Goal: Information Seeking & Learning: Learn about a topic

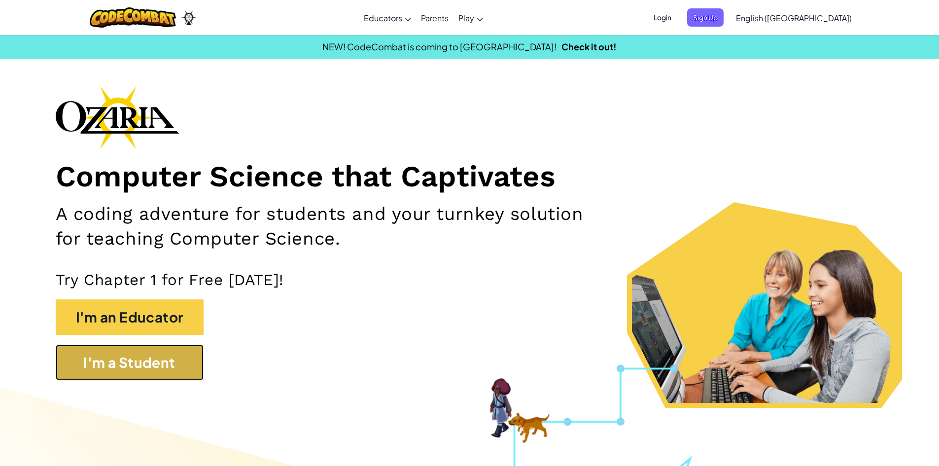
click at [137, 374] on button "I'm a Student" at bounding box center [130, 363] width 148 height 36
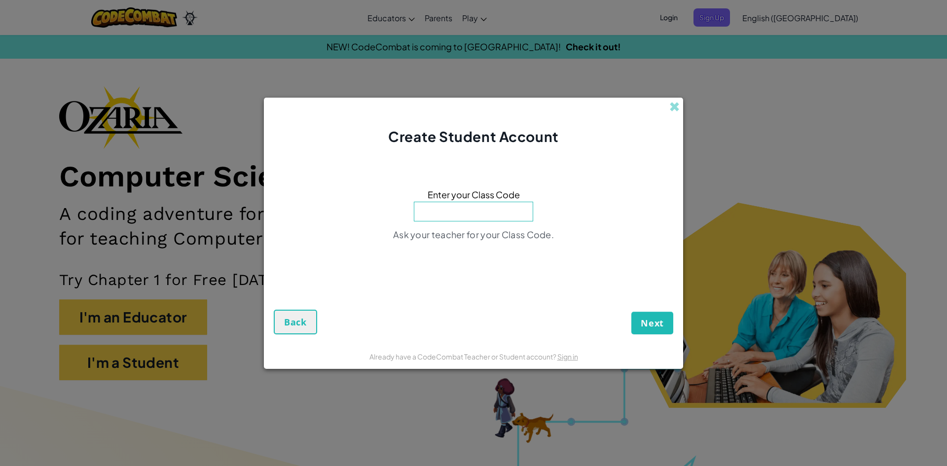
paste input "BathHidePlay"
type input "BathHidePlay"
click at [636, 313] on button "Next" at bounding box center [652, 323] width 42 height 23
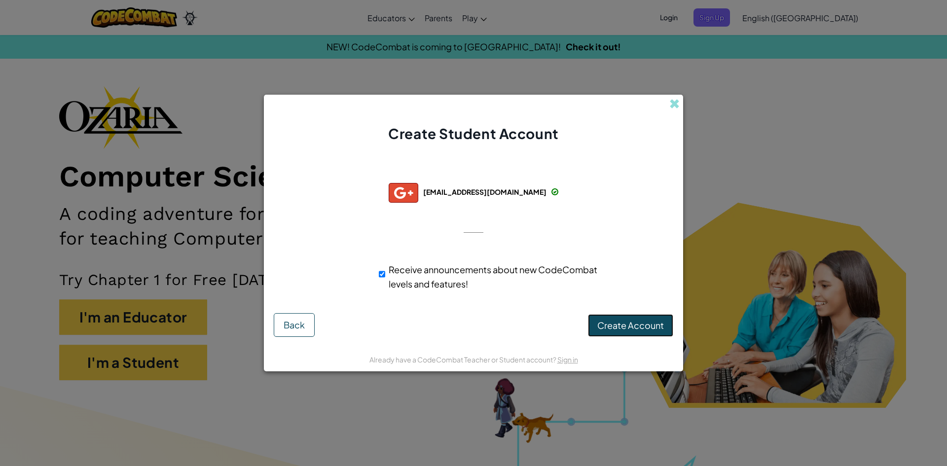
click at [622, 330] on span "Create Account" at bounding box center [630, 325] width 67 height 11
click at [622, 330] on button "Create Account" at bounding box center [630, 325] width 85 height 23
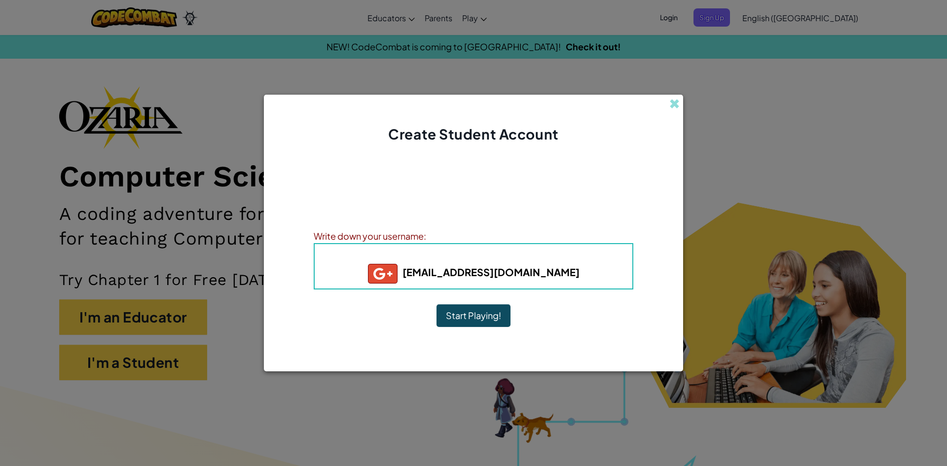
click at [489, 314] on button "Start Playing!" at bounding box center [473, 315] width 74 height 23
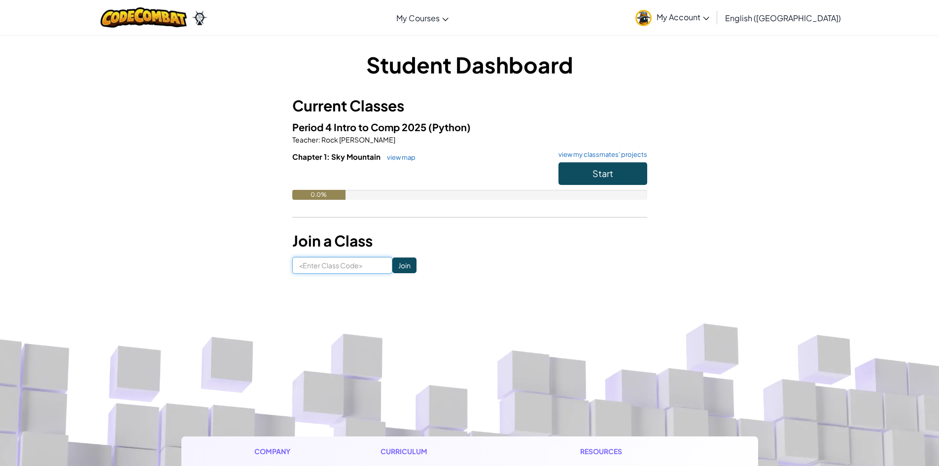
click at [327, 262] on input at bounding box center [342, 265] width 100 height 17
click at [609, 172] on span "Start" at bounding box center [603, 173] width 21 height 11
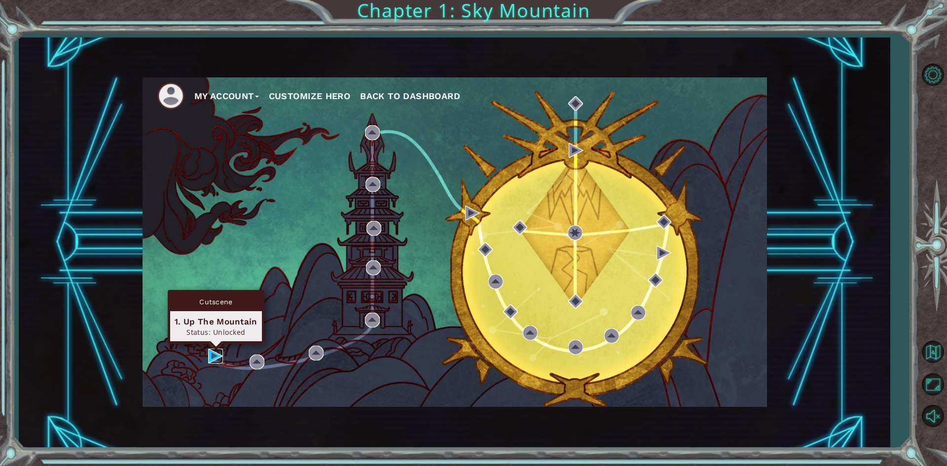
click at [208, 351] on img at bounding box center [215, 356] width 15 height 15
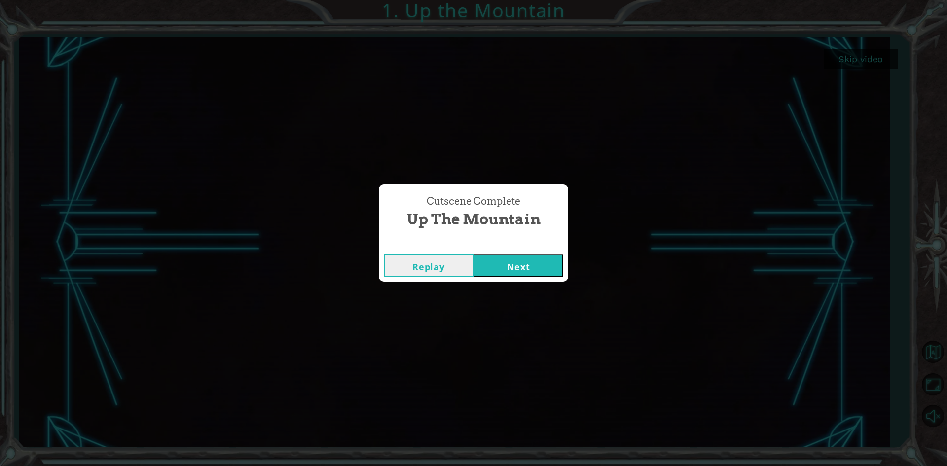
click at [489, 269] on button "Next" at bounding box center [518, 265] width 90 height 22
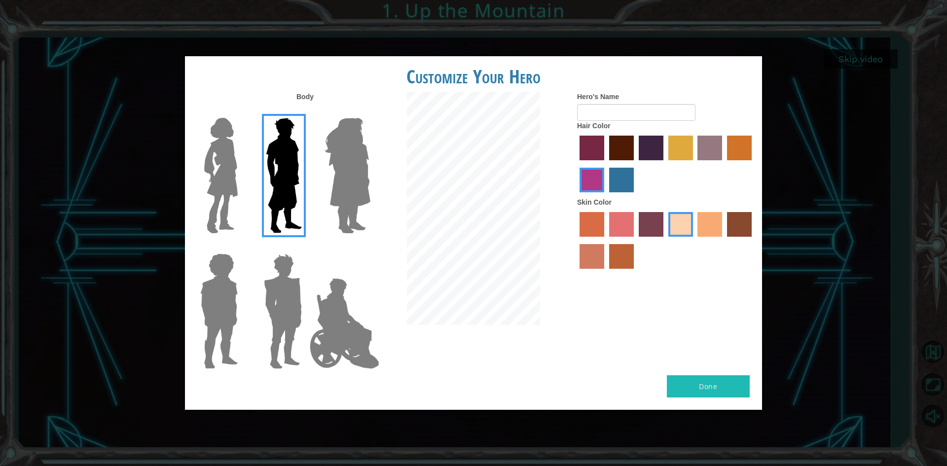
drag, startPoint x: 489, startPoint y: 269, endPoint x: 432, endPoint y: 339, distance: 90.7
click at [432, 339] on div "Body Hero's Name Hair Color Skin Color" at bounding box center [473, 234] width 577 height 284
click at [266, 297] on img at bounding box center [283, 311] width 46 height 123
click at [306, 247] on input "Hero Garnet" at bounding box center [306, 247] width 0 height 0
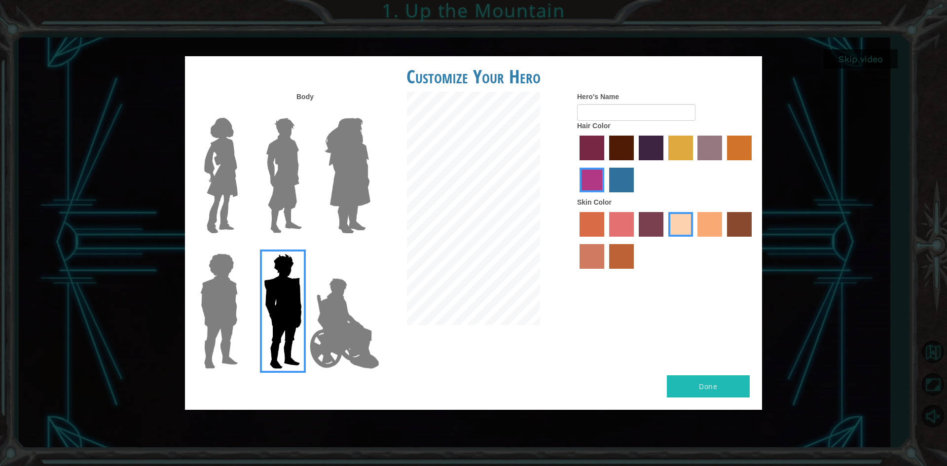
click at [225, 282] on img at bounding box center [218, 311] width 45 height 123
click at [242, 247] on input "Hero Steven" at bounding box center [242, 247] width 0 height 0
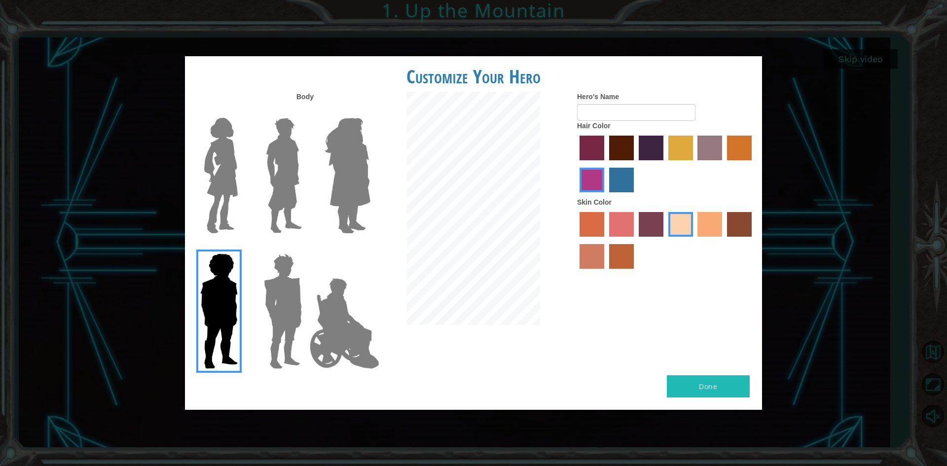
click at [328, 170] on img at bounding box center [348, 175] width 54 height 123
click at [370, 111] on input "Hero Amethyst" at bounding box center [370, 111] width 0 height 0
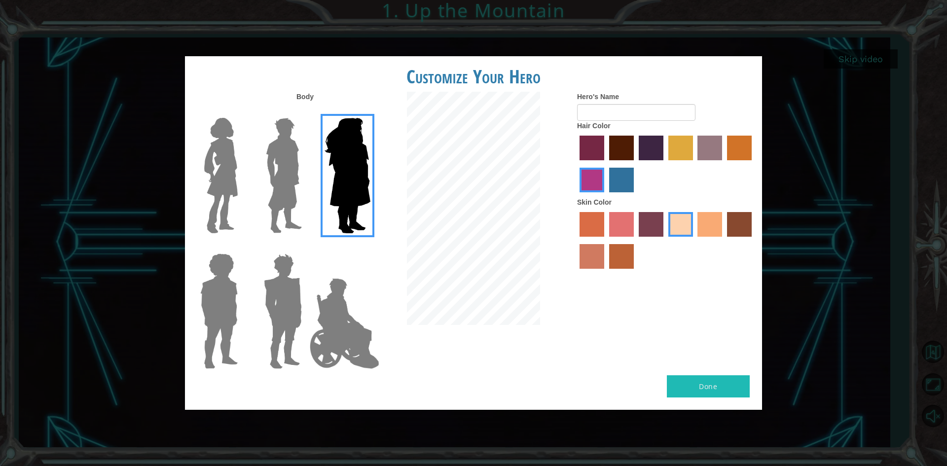
click at [277, 177] on img at bounding box center [284, 175] width 44 height 123
click at [306, 111] on input "Hero Lars" at bounding box center [306, 111] width 0 height 0
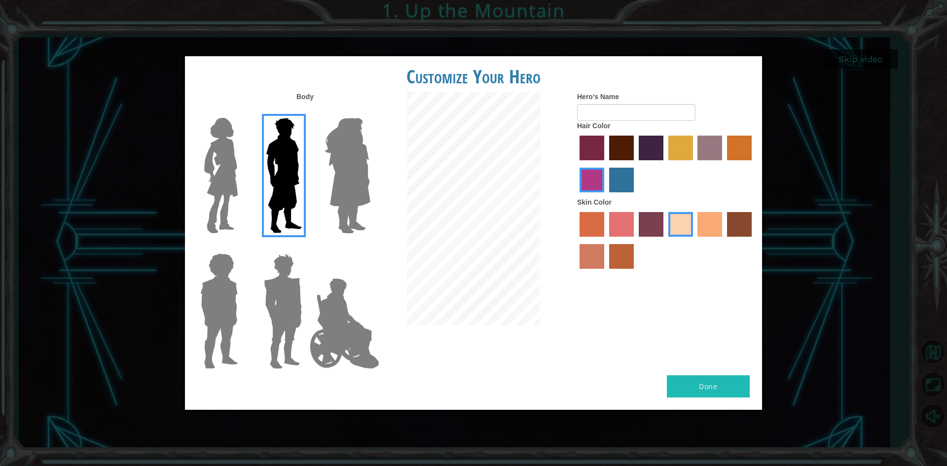
click at [197, 169] on label at bounding box center [216, 175] width 49 height 123
click at [242, 111] on input "Hero Connie" at bounding box center [242, 111] width 0 height 0
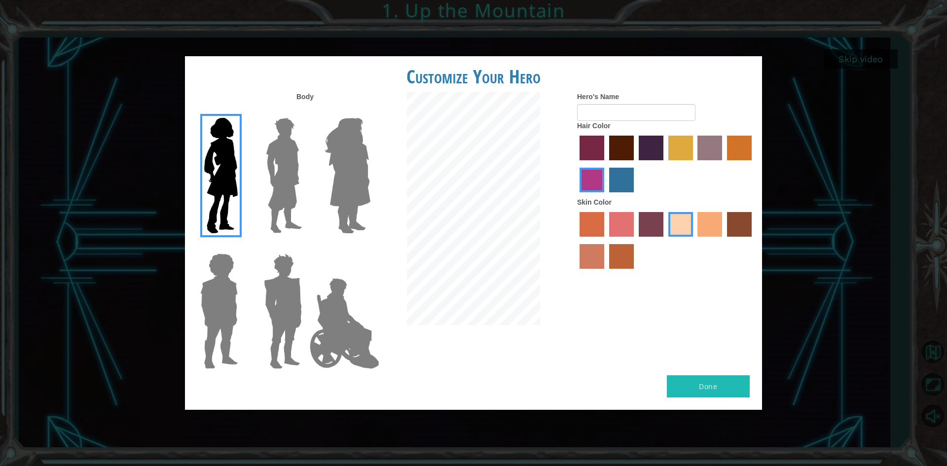
click at [321, 321] on img at bounding box center [344, 323] width 77 height 99
click at [370, 247] on input "Hero Jamie" at bounding box center [370, 247] width 0 height 0
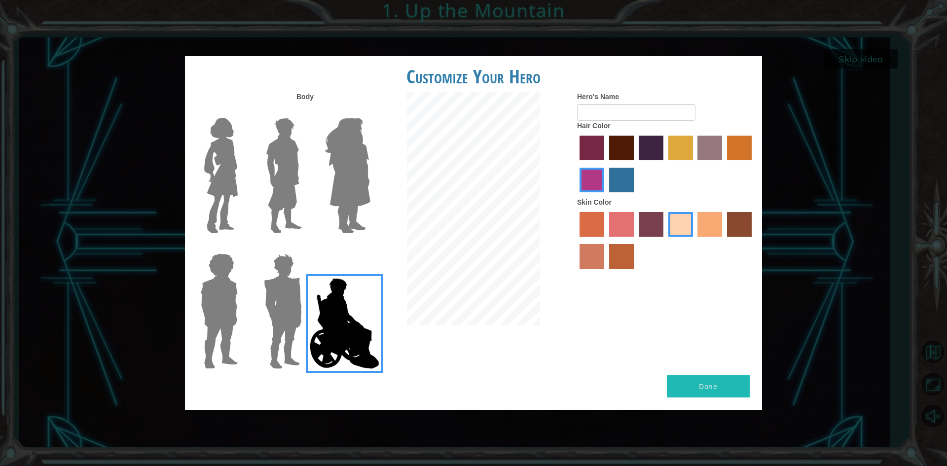
click at [288, 316] on img at bounding box center [283, 311] width 46 height 123
click at [306, 247] on input "Hero Garnet" at bounding box center [306, 247] width 0 height 0
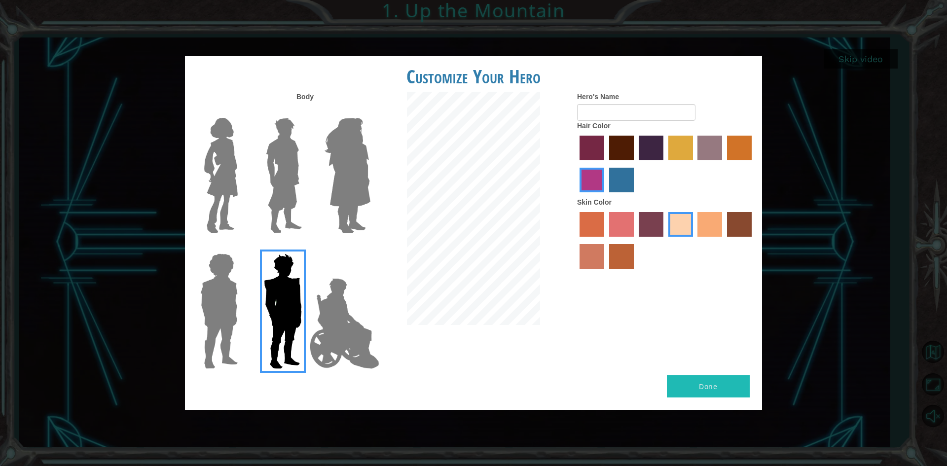
click at [699, 144] on label "bazaar hair color" at bounding box center [709, 148] width 25 height 25
click at [694, 164] on input "bazaar hair color" at bounding box center [694, 164] width 0 height 0
click at [616, 149] on label "maroon hair color" at bounding box center [621, 148] width 25 height 25
click at [606, 164] on input "maroon hair color" at bounding box center [606, 164] width 0 height 0
click at [699, 229] on label "tacao skin color" at bounding box center [709, 224] width 25 height 25
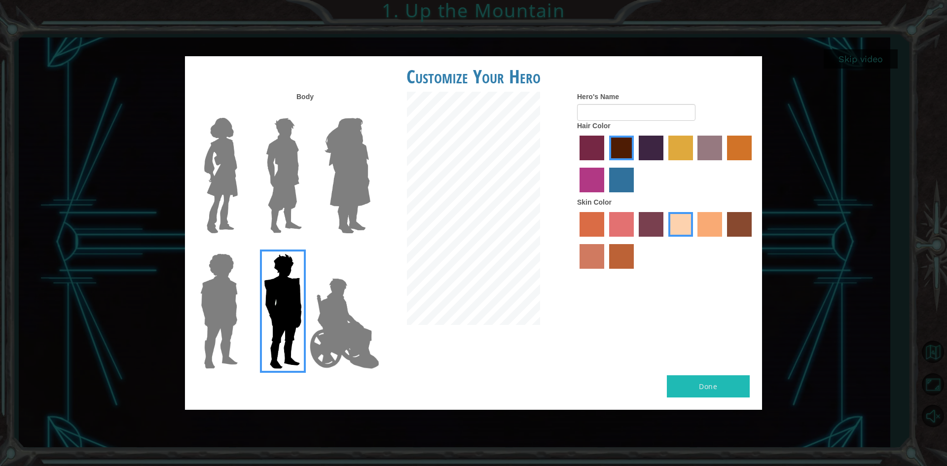
click at [694, 240] on input "tacao skin color" at bounding box center [694, 240] width 0 height 0
click at [33, 344] on div "Customize Your Hero Body Hero's Name Hair Color Skin Color Done" at bounding box center [473, 233] width 947 height 466
click at [738, 227] on label "karma skin color" at bounding box center [739, 224] width 25 height 25
click at [723, 240] on input "karma skin color" at bounding box center [723, 240] width 0 height 0
click at [703, 227] on label "tacao skin color" at bounding box center [709, 224] width 25 height 25
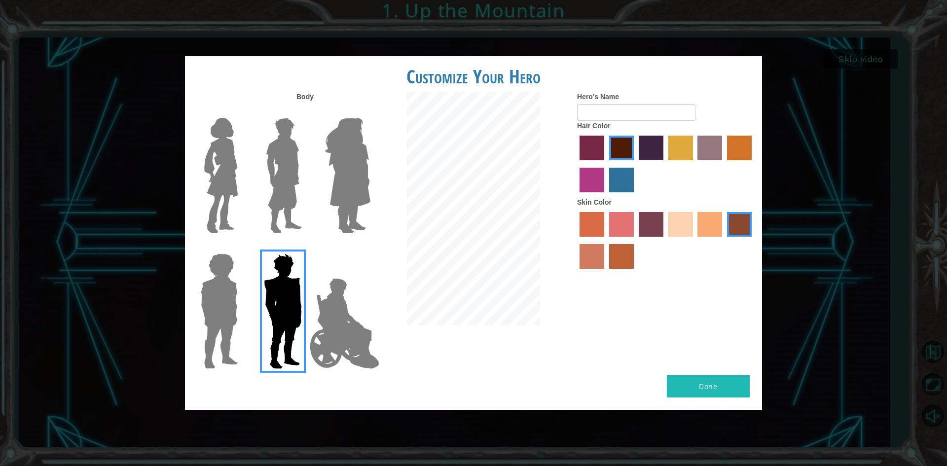
click at [694, 240] on input "tacao skin color" at bounding box center [694, 240] width 0 height 0
click at [623, 261] on label "smoke tree skin color" at bounding box center [621, 256] width 25 height 25
click at [606, 272] on input "smoke tree skin color" at bounding box center [606, 272] width 0 height 0
click at [594, 244] on div at bounding box center [666, 242] width 178 height 64
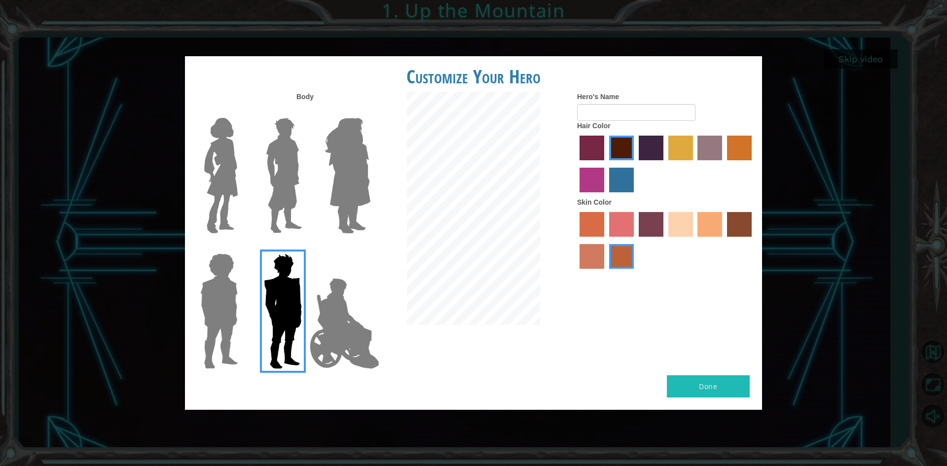
click at [590, 255] on label "burning sand skin color" at bounding box center [591, 256] width 25 height 25
click at [753, 240] on input "burning sand skin color" at bounding box center [753, 240] width 0 height 0
click at [700, 214] on label "tacao skin color" at bounding box center [709, 224] width 25 height 25
click at [694, 240] on input "tacao skin color" at bounding box center [694, 240] width 0 height 0
click at [600, 226] on label "sorbus skin color" at bounding box center [591, 224] width 25 height 25
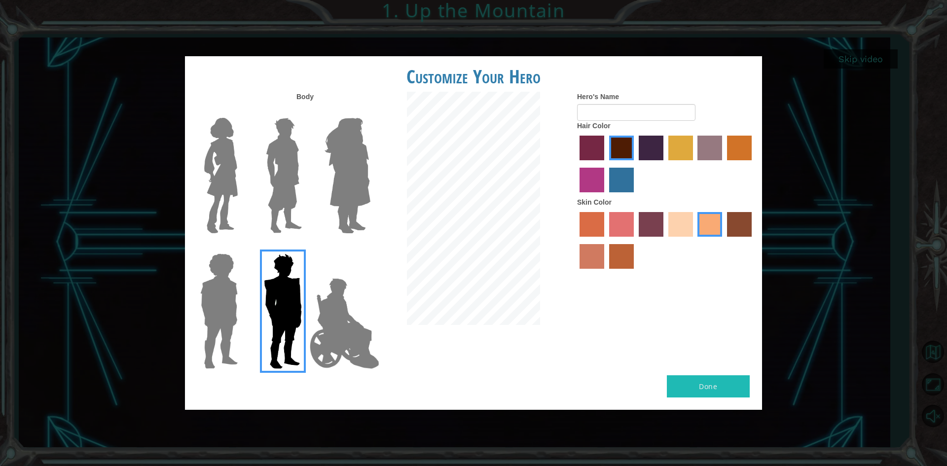
click at [576, 240] on input "sorbus skin color" at bounding box center [576, 240] width 0 height 0
click at [697, 238] on div at bounding box center [666, 242] width 178 height 64
click at [707, 229] on label "tacao skin color" at bounding box center [709, 224] width 25 height 25
click at [694, 240] on input "tacao skin color" at bounding box center [694, 240] width 0 height 0
click at [599, 172] on label "medium red violet hair color" at bounding box center [591, 180] width 25 height 25
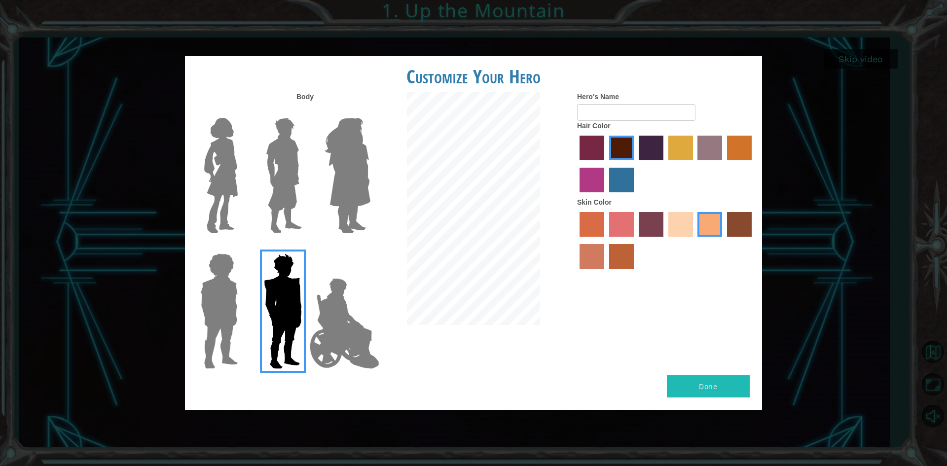
click at [753, 164] on input "medium red violet hair color" at bounding box center [753, 164] width 0 height 0
click at [629, 181] on label "lachmara hair color" at bounding box center [621, 180] width 25 height 25
click at [606, 196] on input "lachmara hair color" at bounding box center [606, 196] width 0 height 0
click at [691, 142] on label "tulip tree hair color" at bounding box center [680, 148] width 25 height 25
click at [665, 164] on input "tulip tree hair color" at bounding box center [665, 164] width 0 height 0
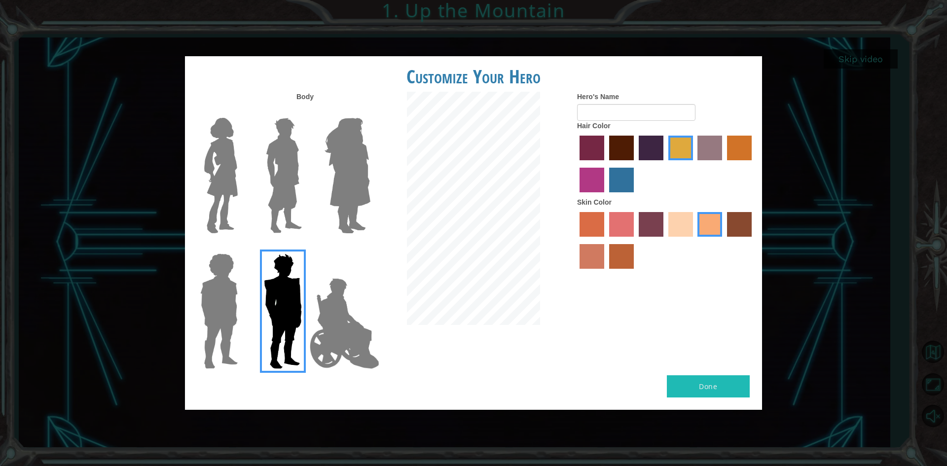
click at [712, 144] on label "bazaar hair color" at bounding box center [709, 148] width 25 height 25
click at [694, 164] on input "bazaar hair color" at bounding box center [694, 164] width 0 height 0
click at [271, 158] on img at bounding box center [284, 175] width 44 height 123
click at [306, 111] on input "Hero Lars" at bounding box center [306, 111] width 0 height 0
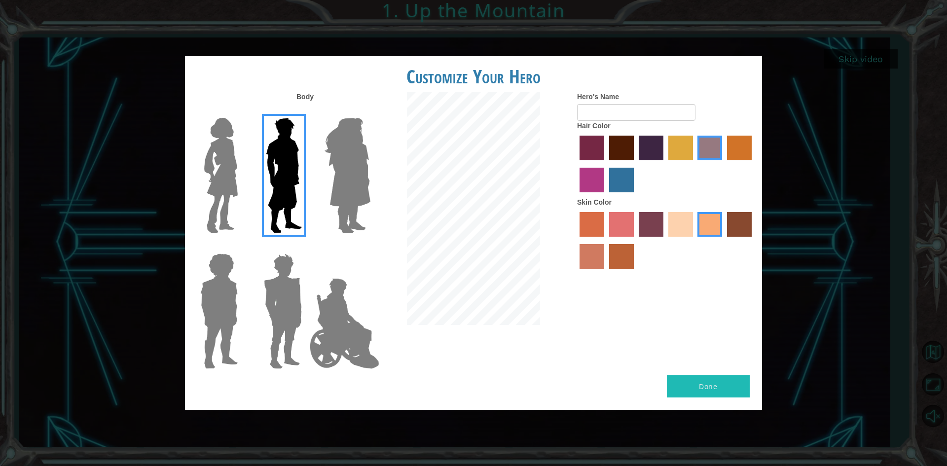
click at [614, 156] on label "maroon hair color" at bounding box center [621, 148] width 25 height 25
click at [606, 164] on input "maroon hair color" at bounding box center [606, 164] width 0 height 0
click at [606, 116] on input "Hero's Name" at bounding box center [636, 112] width 118 height 17
type input "Manny"
click at [714, 373] on div "Body Hero's Name [PERSON_NAME] Hair Color Skin Color" at bounding box center [473, 234] width 577 height 284
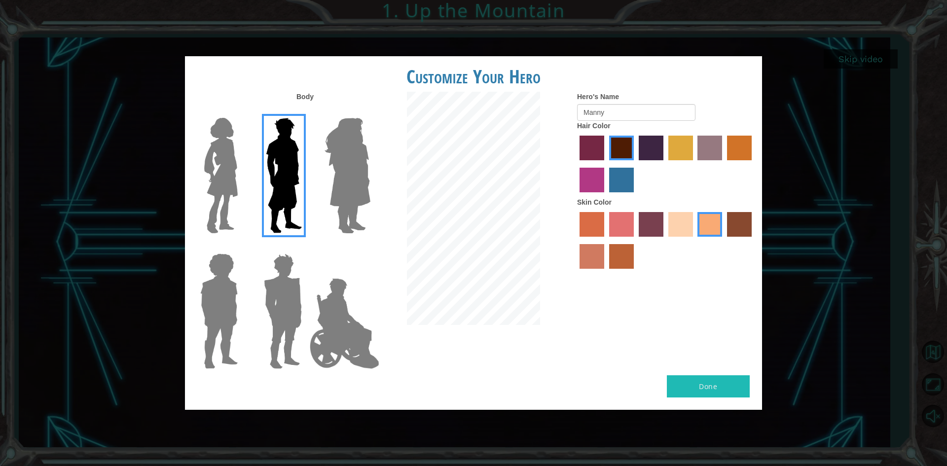
drag, startPoint x: 714, startPoint y: 373, endPoint x: 701, endPoint y: 416, distance: 44.9
click at [701, 416] on div "Customize Your Hero Body Hero's Name Manny Hair Color Skin Color Done" at bounding box center [473, 233] width 947 height 466
click at [701, 380] on button "Done" at bounding box center [708, 386] width 83 height 22
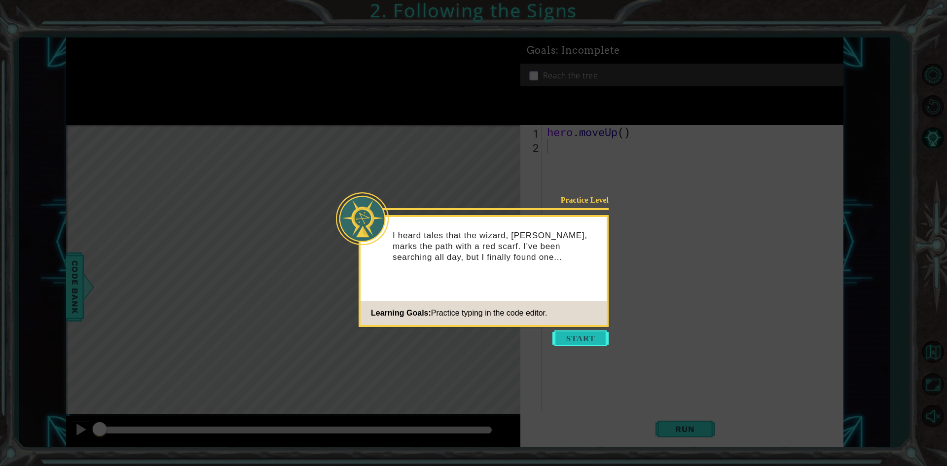
click at [579, 332] on button "Start" at bounding box center [580, 338] width 56 height 16
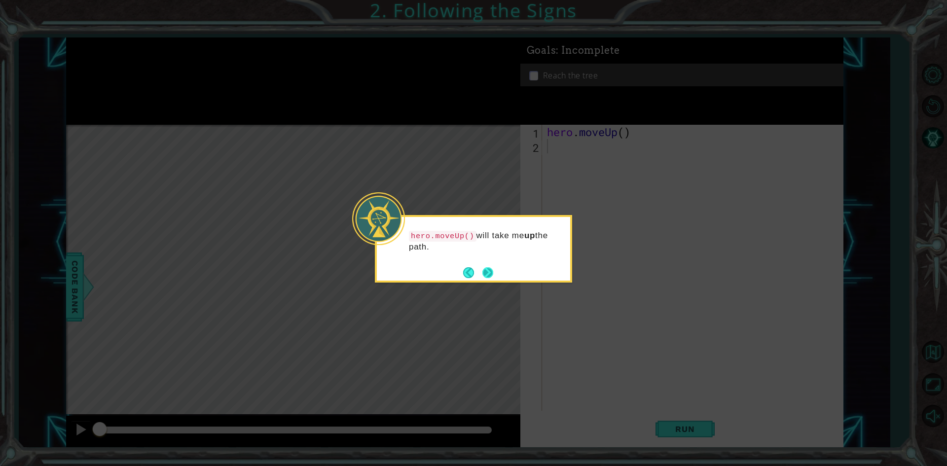
click at [488, 271] on button "Next" at bounding box center [487, 272] width 11 height 11
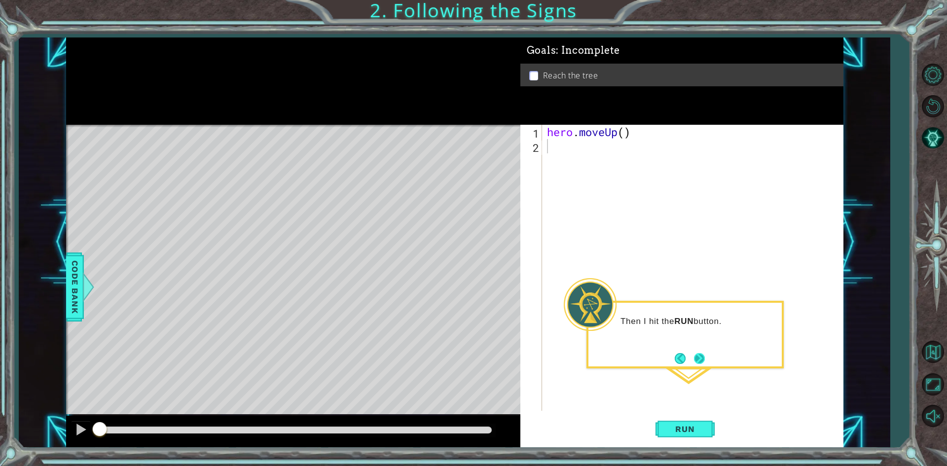
click at [701, 361] on button "Next" at bounding box center [699, 358] width 11 height 11
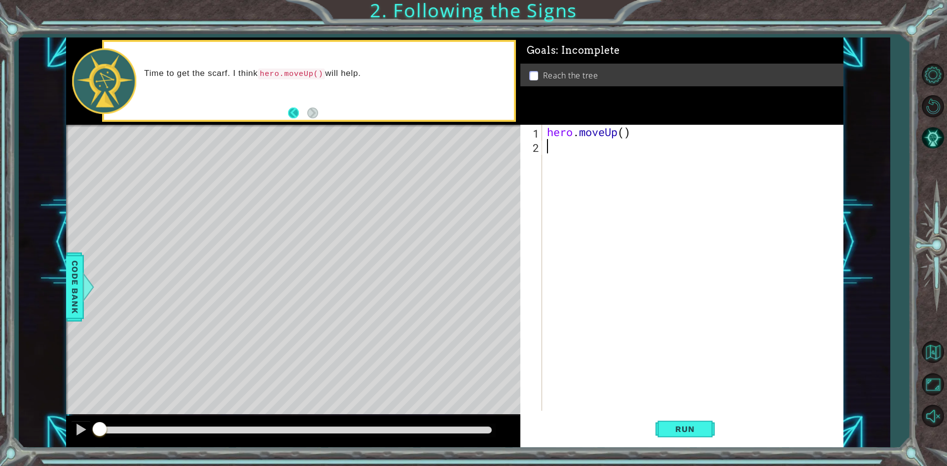
click at [298, 116] on button "Back" at bounding box center [297, 113] width 19 height 11
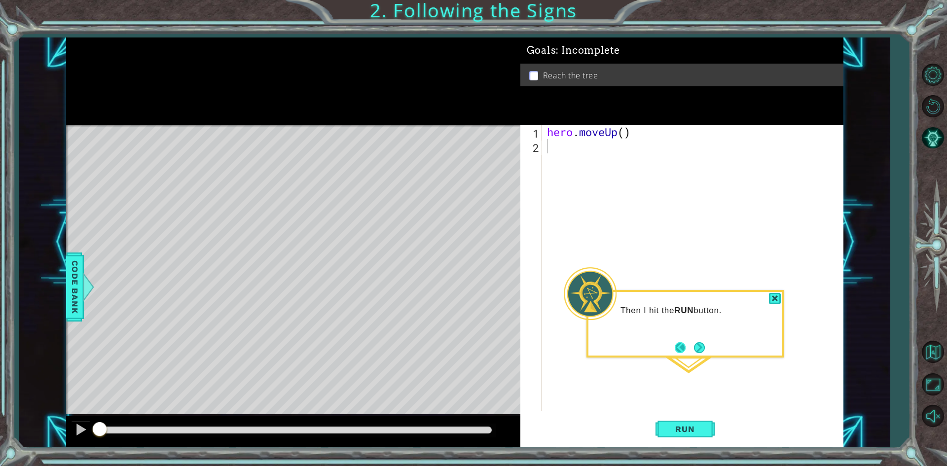
click at [691, 343] on button "Back" at bounding box center [684, 347] width 19 height 11
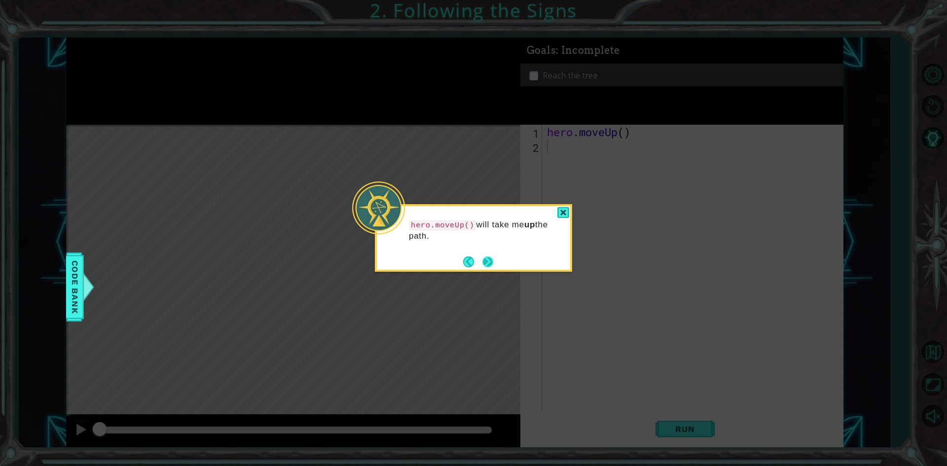
click at [487, 255] on button "Next" at bounding box center [487, 261] width 12 height 12
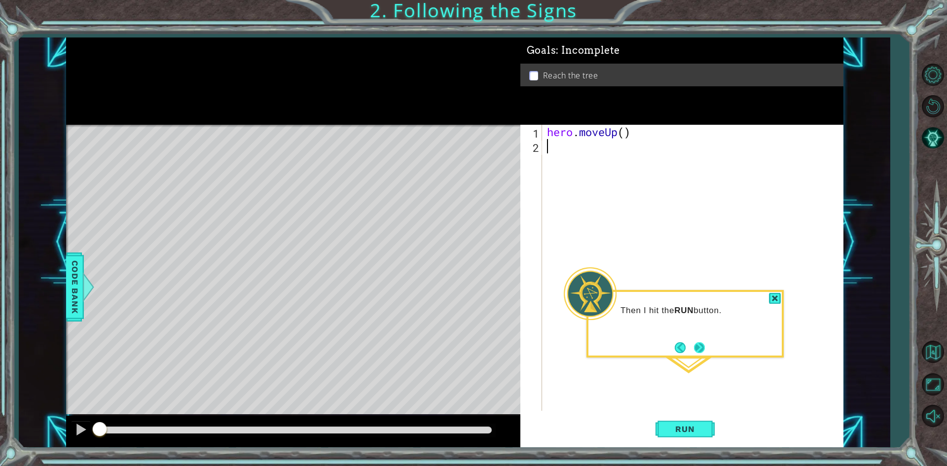
click at [705, 345] on button "Next" at bounding box center [699, 348] width 12 height 12
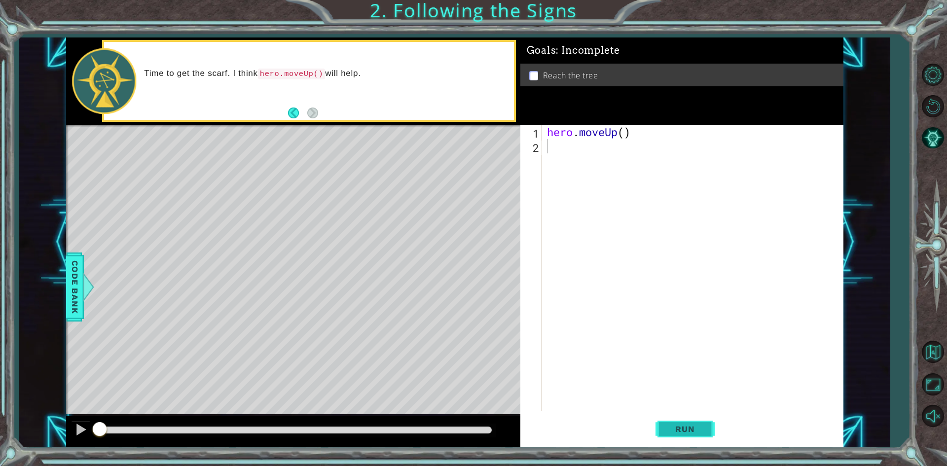
click at [687, 420] on button "Run" at bounding box center [684, 429] width 59 height 32
type textarea "h"
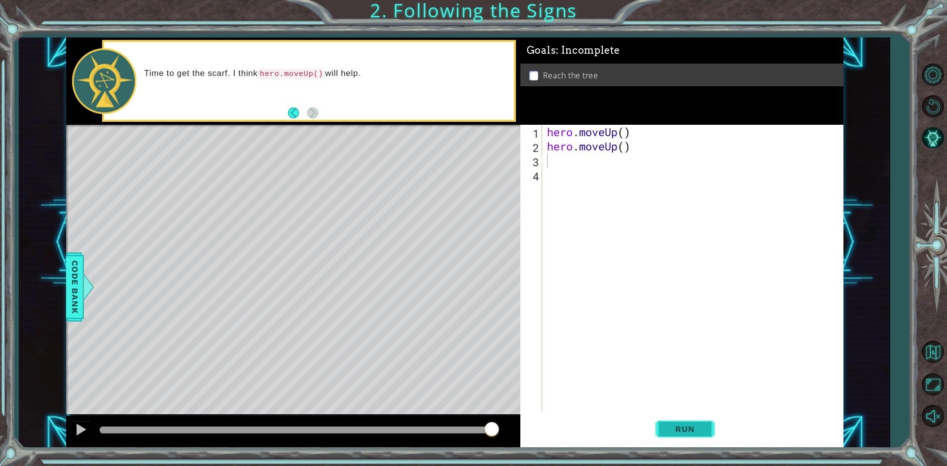
click at [689, 421] on button "Run" at bounding box center [684, 429] width 59 height 32
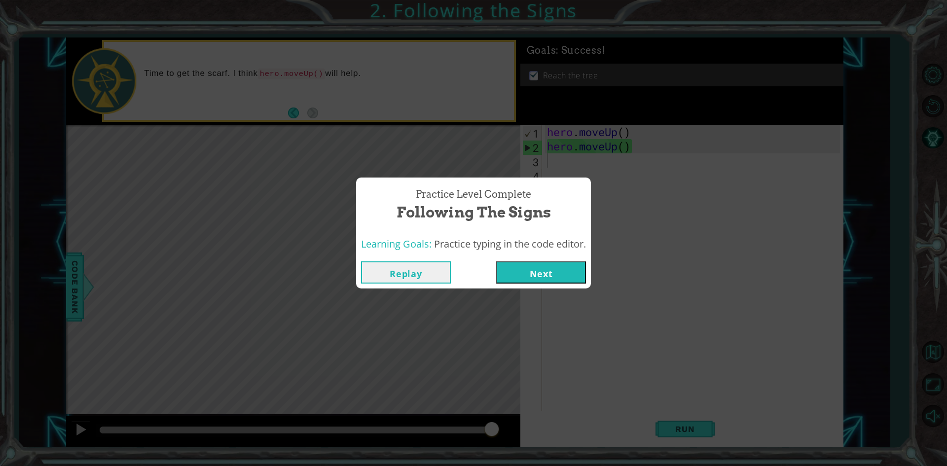
click at [519, 269] on button "Next" at bounding box center [541, 272] width 90 height 22
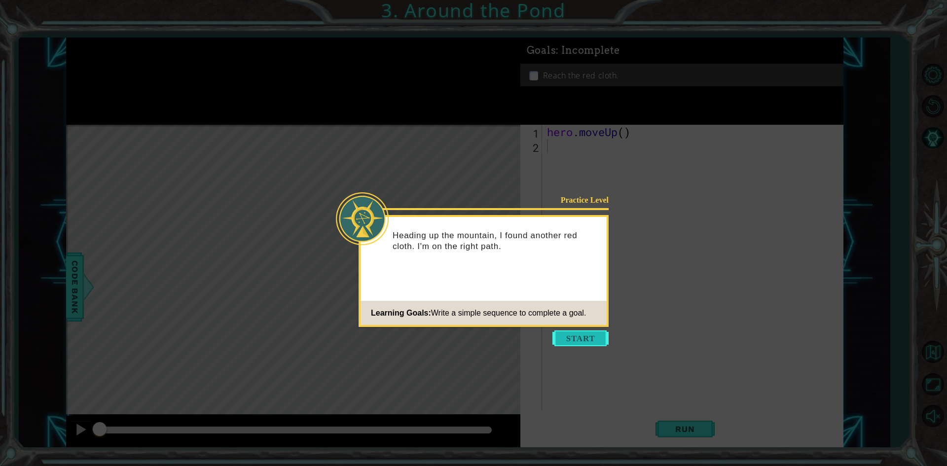
click at [563, 338] on button "Start" at bounding box center [580, 338] width 56 height 16
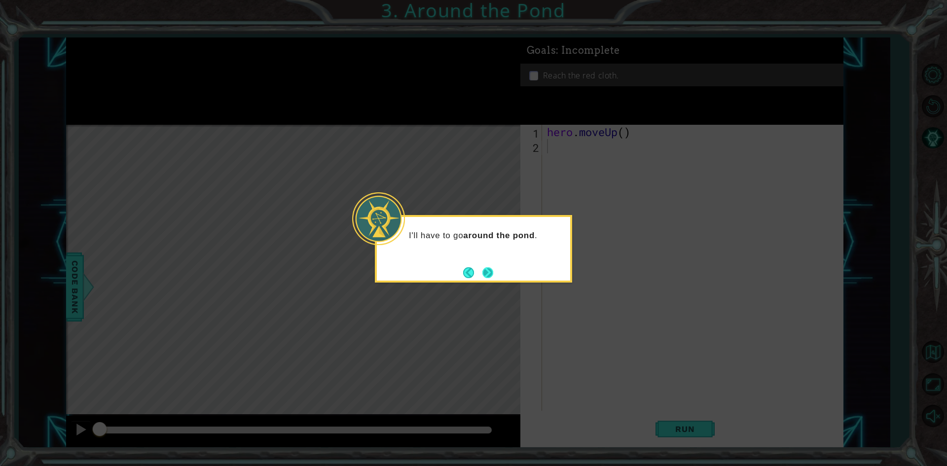
click at [493, 270] on button "Next" at bounding box center [487, 272] width 12 height 12
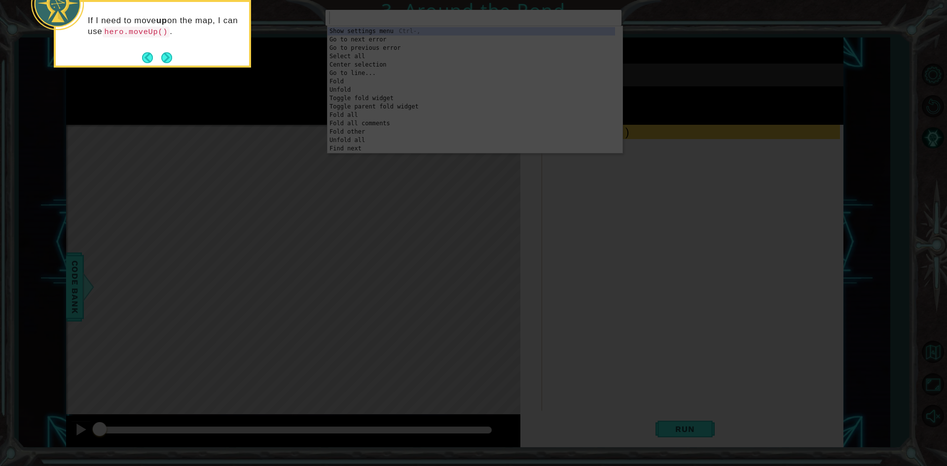
click at [314, 158] on icon at bounding box center [473, 70] width 947 height 793
click at [162, 49] on div "If I need to move up on the map, I can use hero.moveUp() ." at bounding box center [152, 31] width 193 height 50
click at [170, 61] on button "Next" at bounding box center [166, 57] width 15 height 15
